Goal: Communication & Community: Ask a question

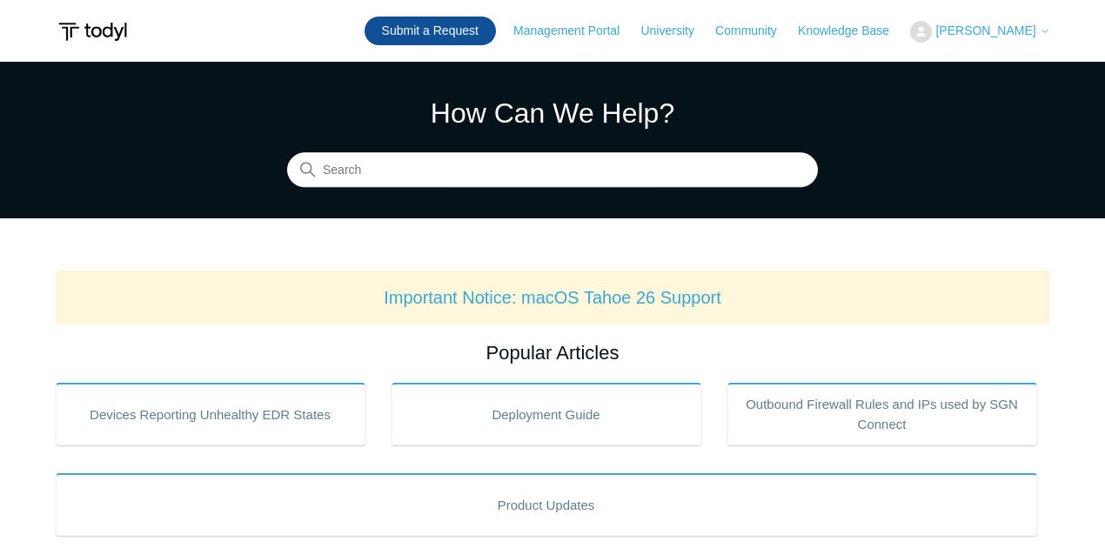
click at [484, 29] on link "Submit a Request" at bounding box center [430, 31] width 131 height 29
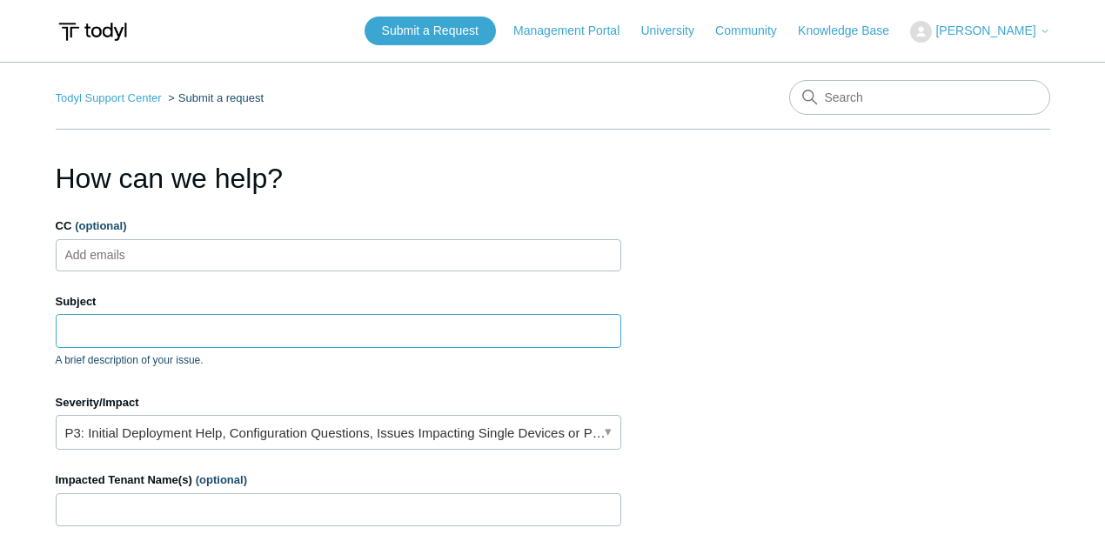
click at [220, 331] on input "Subject" at bounding box center [339, 330] width 566 height 33
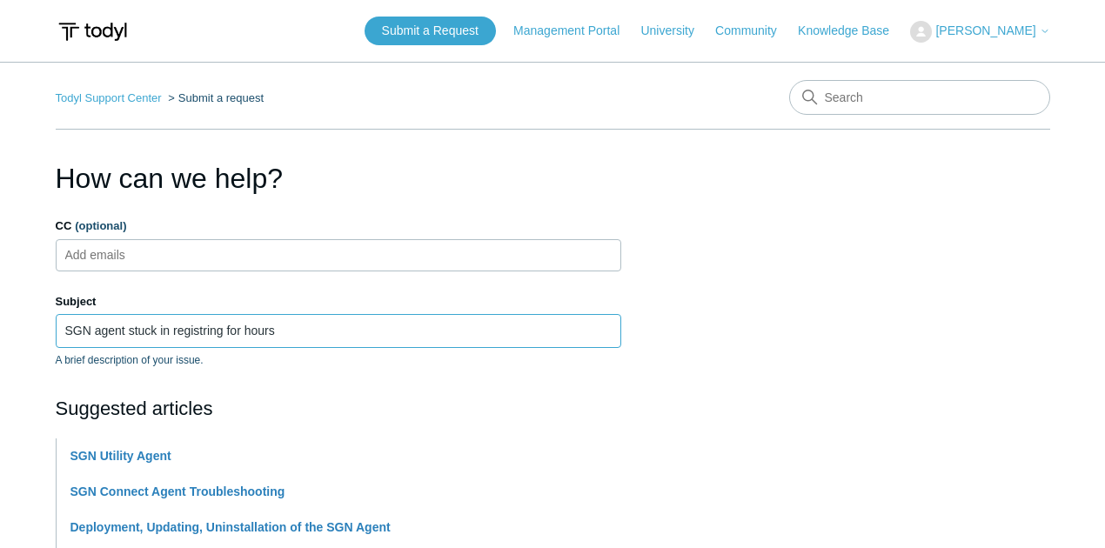
click at [202, 329] on input "SGN agent stuck in registring for hours" at bounding box center [339, 330] width 566 height 33
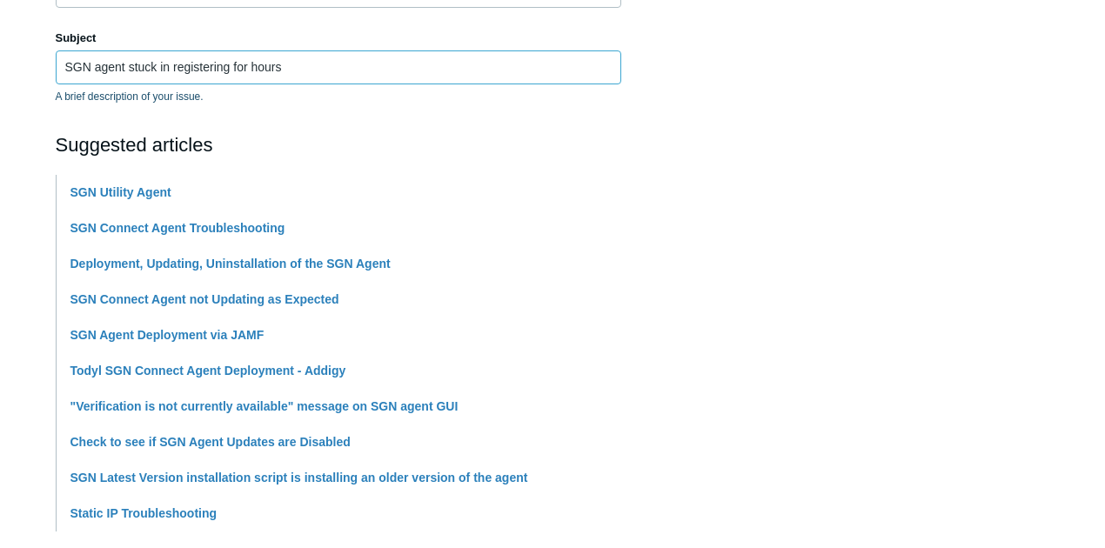
scroll to position [265, 0]
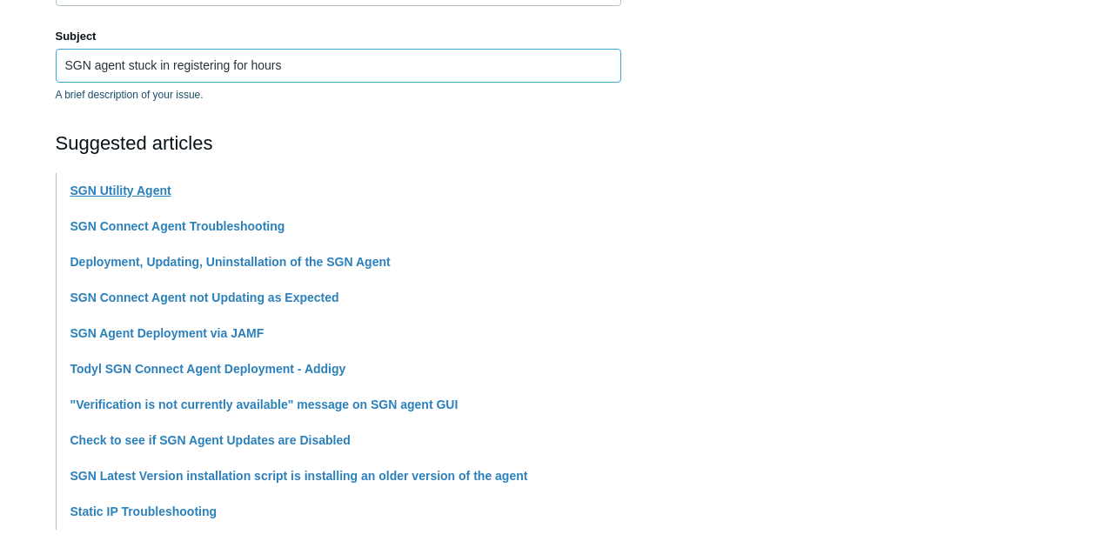
type input "SGN agent stuck in registering for hours"
click at [138, 190] on link "SGN Utility Agent" at bounding box center [120, 191] width 101 height 14
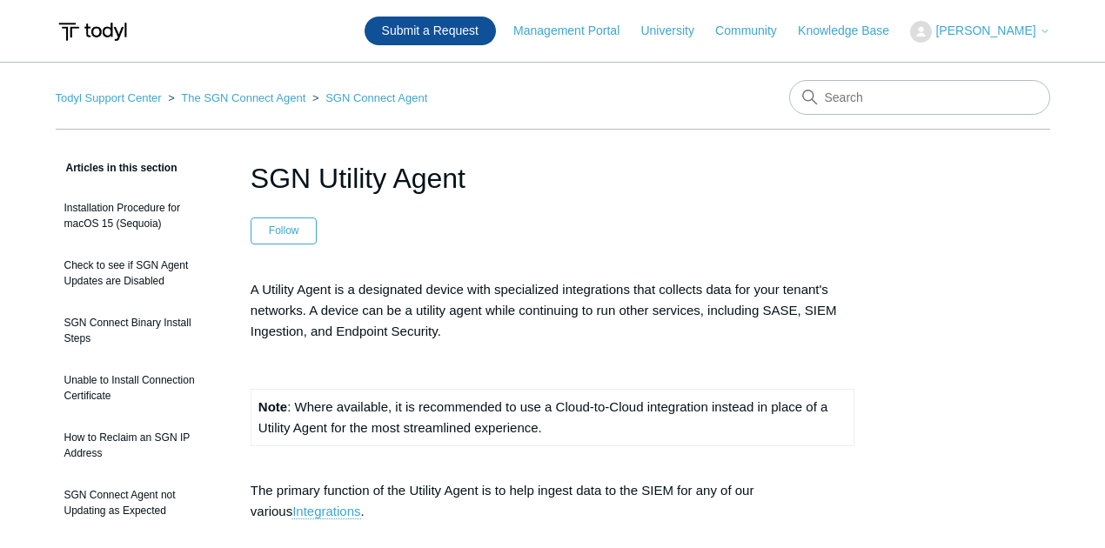
click at [459, 31] on link "Submit a Request" at bounding box center [430, 31] width 131 height 29
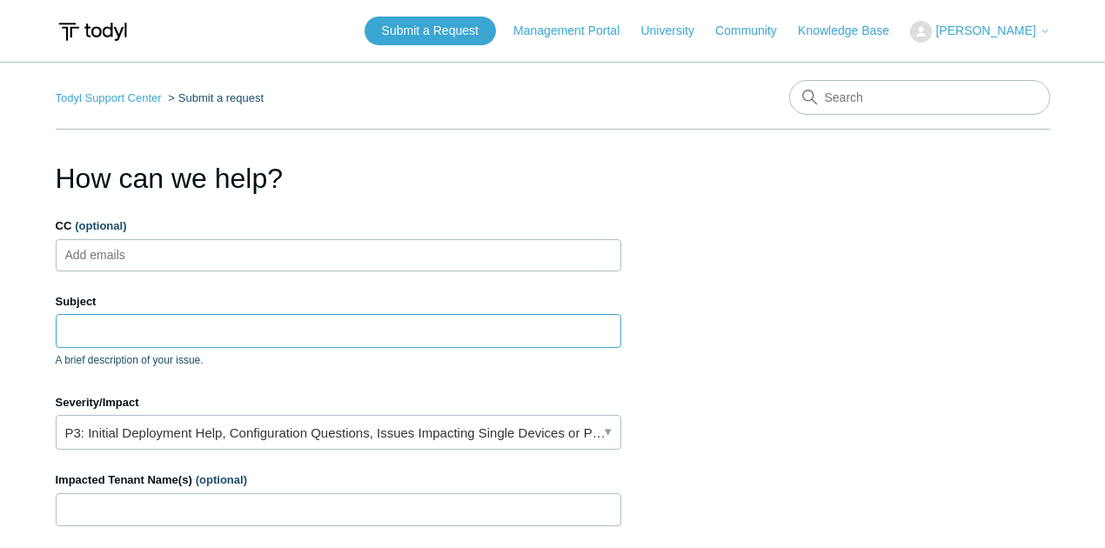
click at [298, 329] on input "Subject" at bounding box center [339, 330] width 566 height 33
click at [579, 435] on link "P3: Initial Deployment Help, Configuration Questions, Issues Impacting Single D…" at bounding box center [339, 432] width 566 height 35
click at [722, 426] on section "How can we help? CC (optional) Add emails Subject A brief description of your i…" at bounding box center [553, 557] width 995 height 801
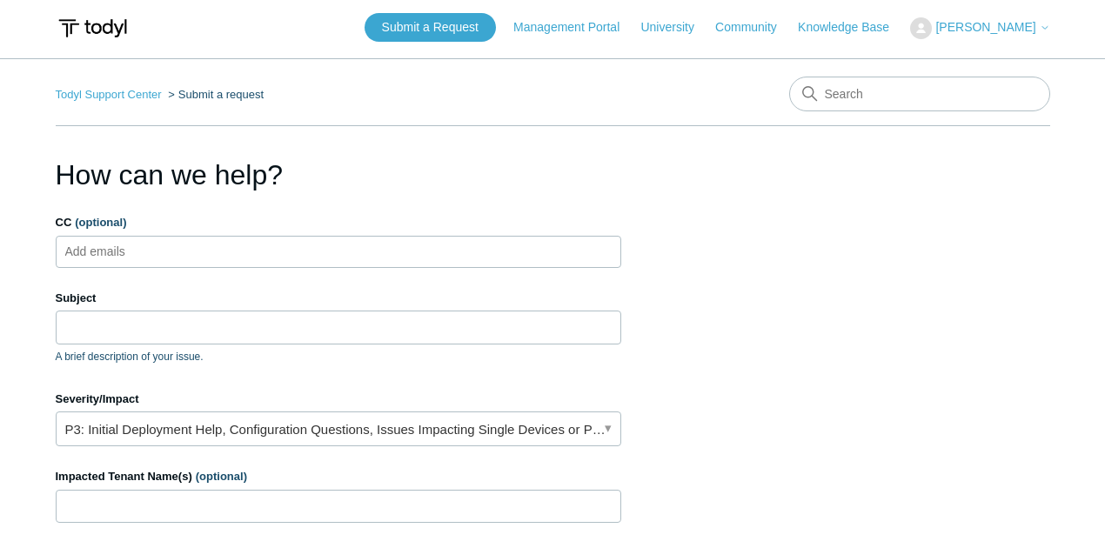
scroll to position [3, 0]
click at [140, 338] on input "Subject" at bounding box center [339, 327] width 566 height 33
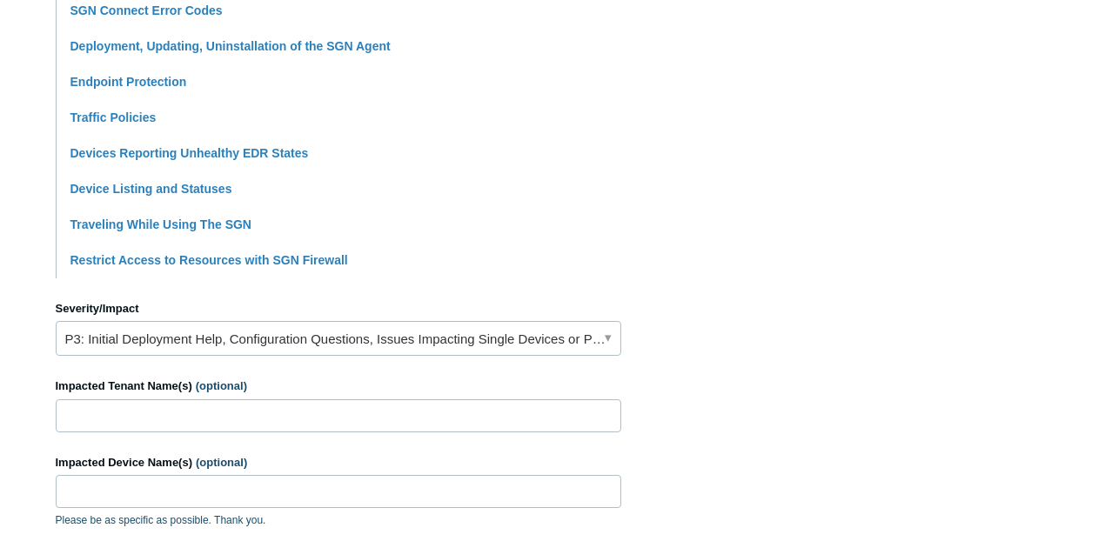
scroll to position [548, 0]
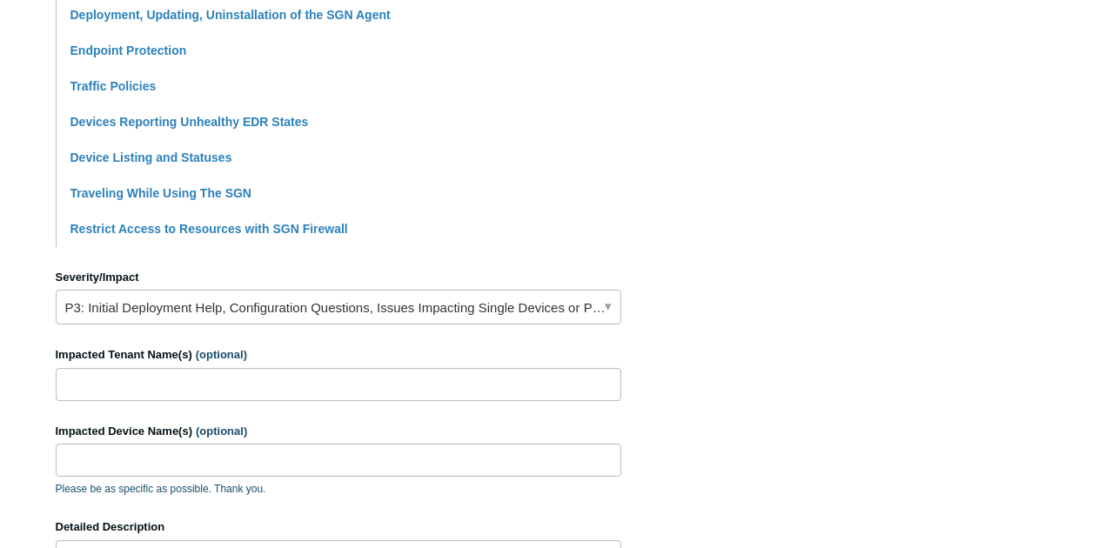
type input "SGN Agent suck for hours in registering mode"
click at [187, 452] on input "Impacted Device Name(s) (optional)" at bounding box center [339, 460] width 566 height 33
click at [261, 319] on link "P3: Initial Deployment Help, Configuration Questions, Issues Impacting Single D…" at bounding box center [339, 307] width 566 height 35
drag, startPoint x: 123, startPoint y: 460, endPoint x: 103, endPoint y: 466, distance: 20.9
click at [103, 466] on input "Impacted Device Name(s) (optional)" at bounding box center [339, 460] width 566 height 33
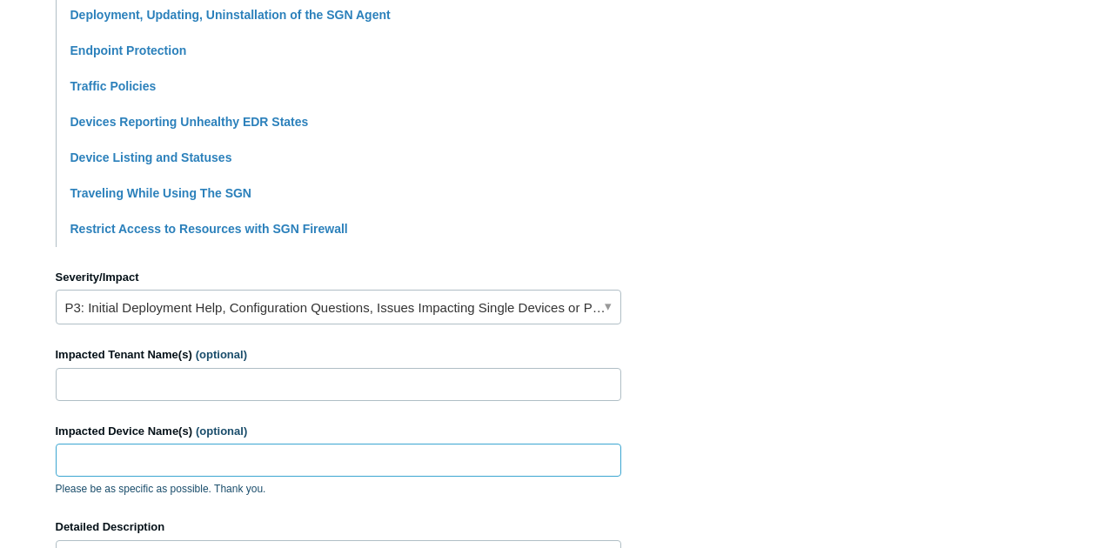
paste input "RBCMITEP-HPEL01"
type input "RBCMITEP-HPEL01"
click at [200, 388] on input "Impacted Tenant Name(s) (optional)" at bounding box center [339, 384] width 566 height 33
paste input "CMIT Solutions of Edison-Piscataway-internal"
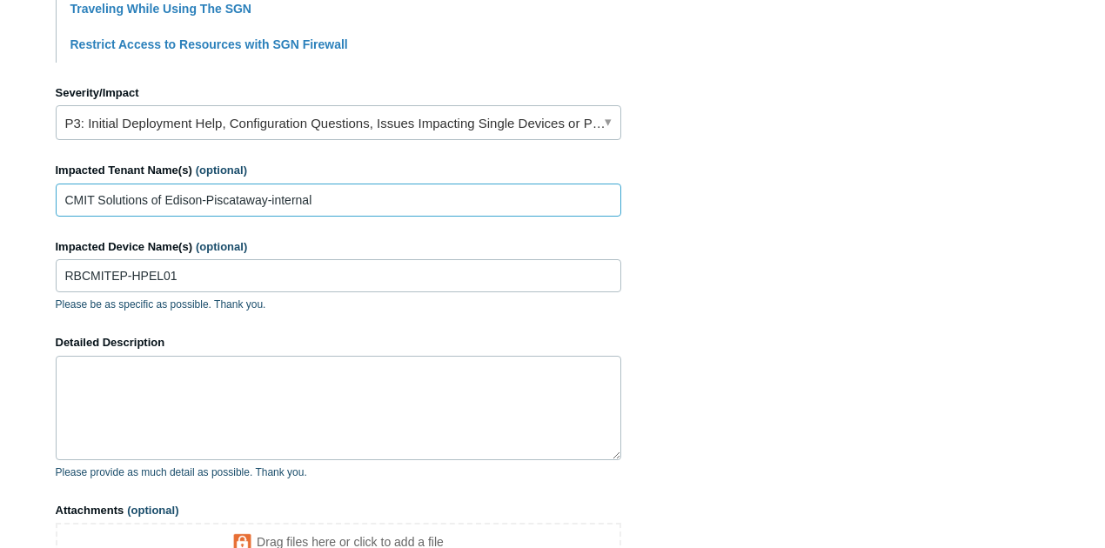
scroll to position [804, 0]
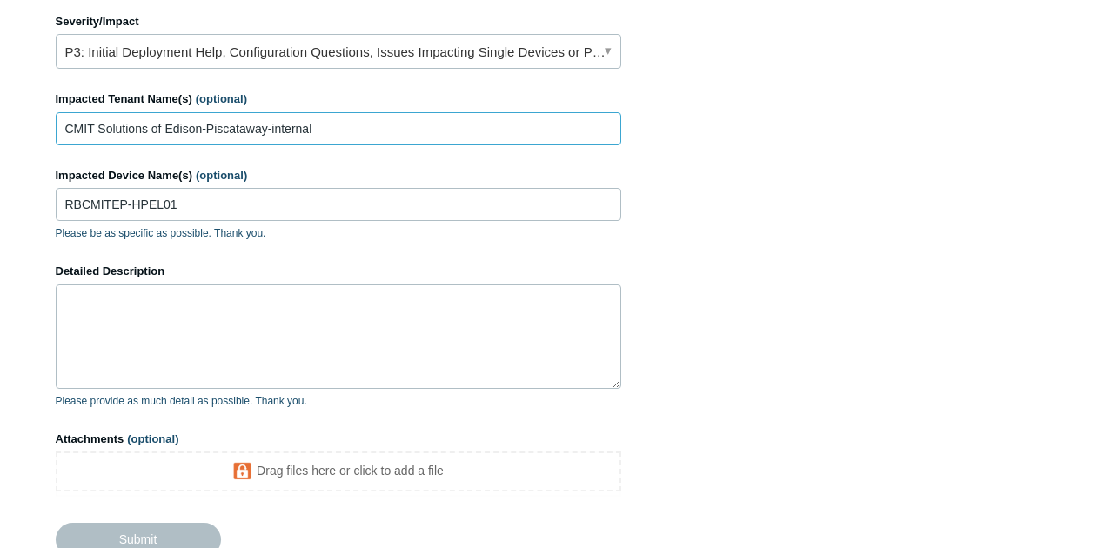
type input "CMIT Solutions of Edison-Piscataway-internal"
click at [243, 350] on textarea "Detailed Description" at bounding box center [339, 337] width 566 height 104
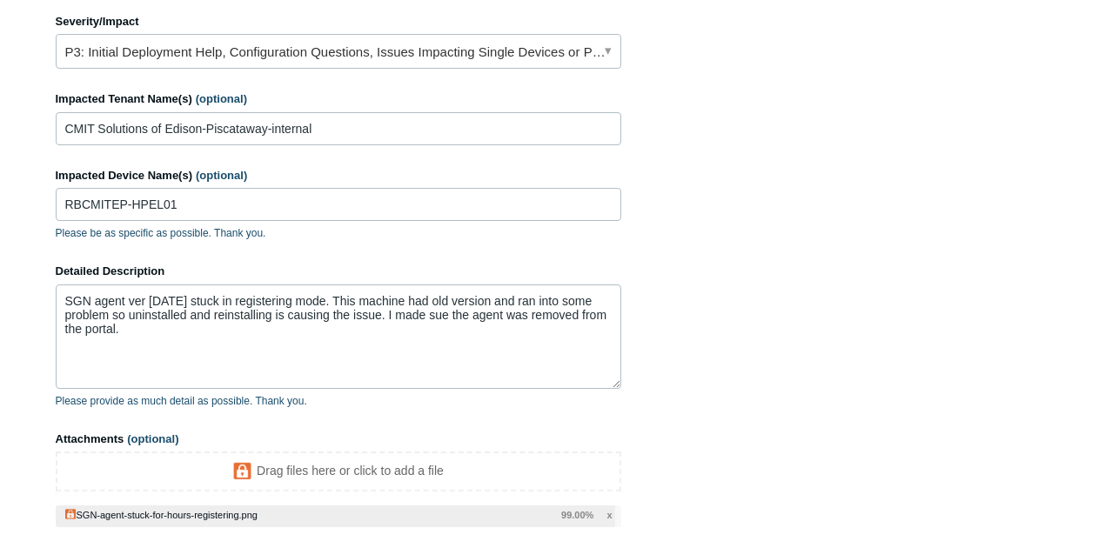
scroll to position [961, 0]
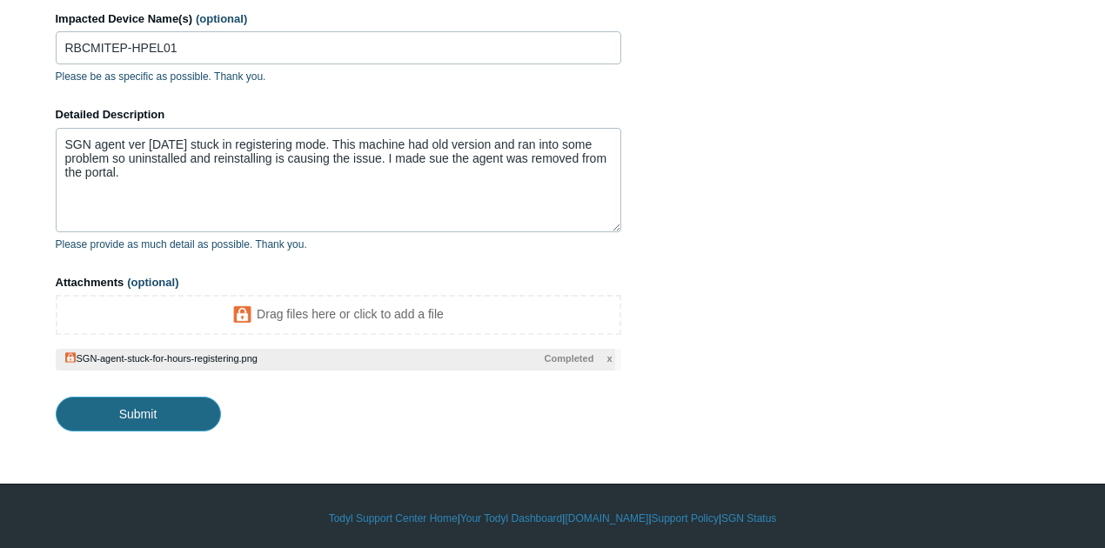
click at [148, 412] on input "Submit" at bounding box center [138, 414] width 165 height 35
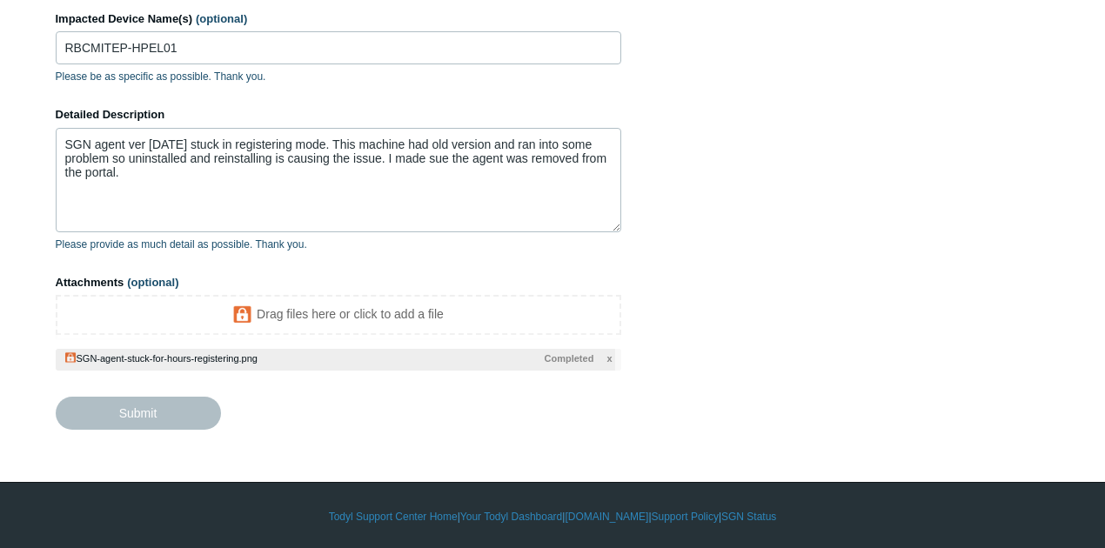
type textarea "SGN agent ver 5.6.19 stuck in registering mode. This machine had old version an…"
